Goal: Check status: Check status

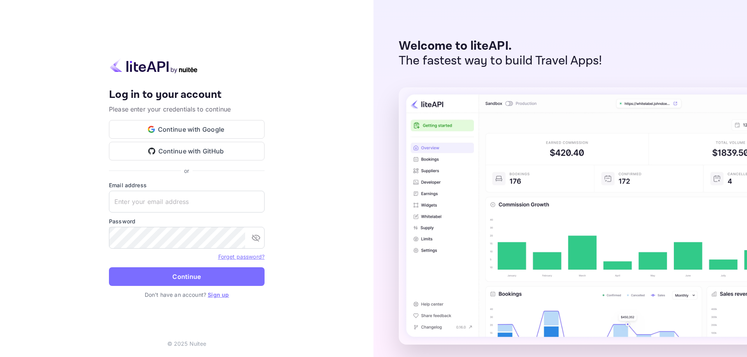
click at [182, 207] on input "text" at bounding box center [187, 202] width 156 height 22
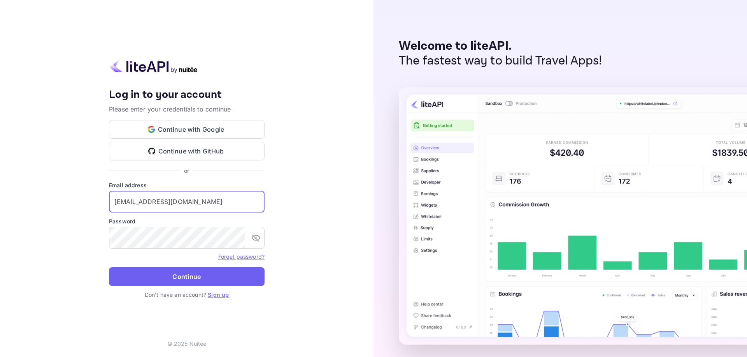
type input "[EMAIL_ADDRESS][DOMAIN_NAME]"
click at [178, 271] on button "Continue" at bounding box center [187, 277] width 156 height 19
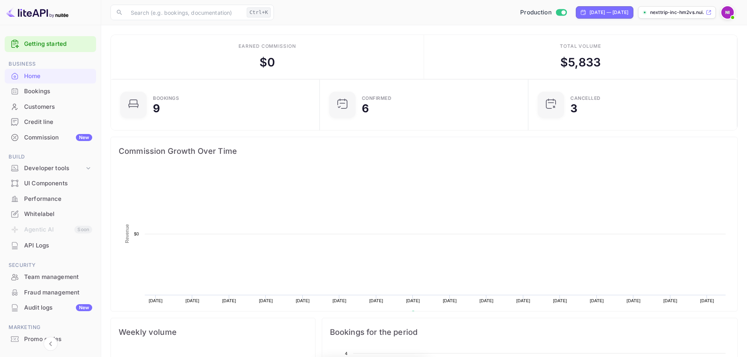
scroll to position [0, 0]
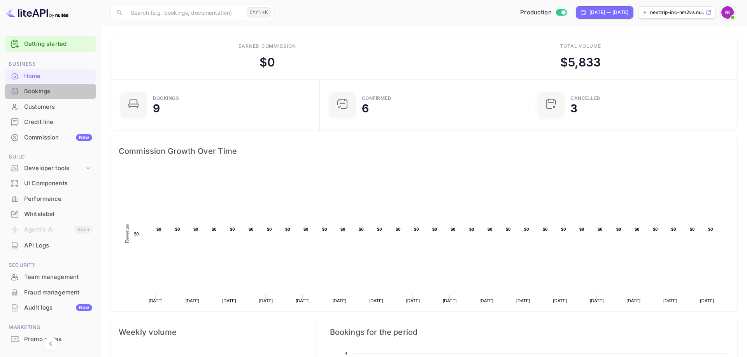
click at [42, 92] on div "Bookings" at bounding box center [58, 91] width 68 height 9
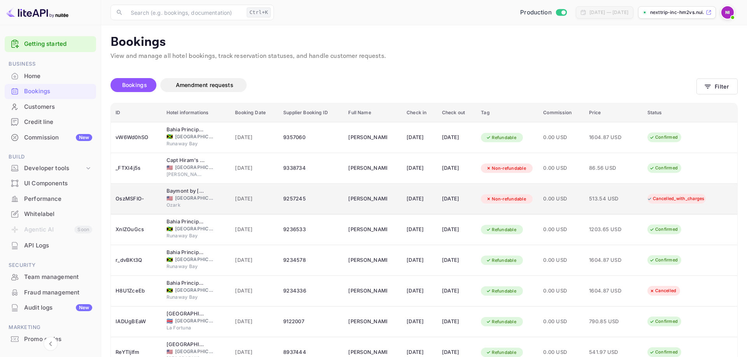
click at [216, 201] on div "🇺🇸 [GEOGRAPHIC_DATA]" at bounding box center [196, 198] width 60 height 7
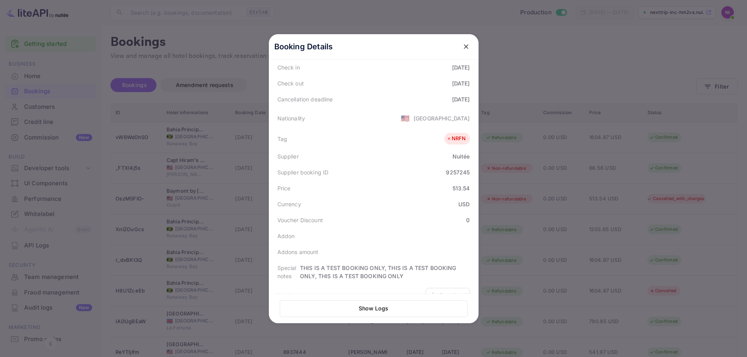
scroll to position [182, 0]
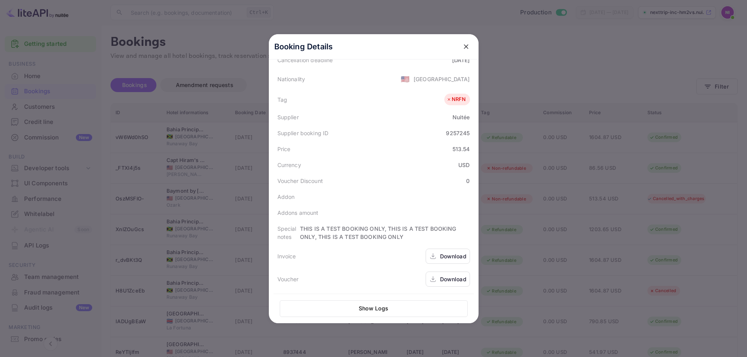
click at [449, 277] on div "Download" at bounding box center [453, 279] width 26 height 8
